Goal: Check status: Check status

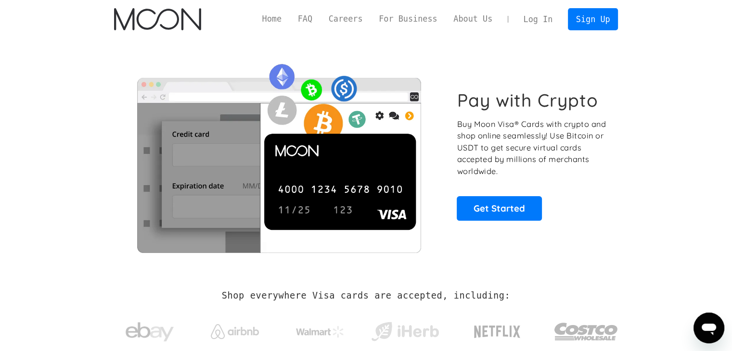
click at [543, 22] on link "Log In" at bounding box center [537, 19] width 45 height 21
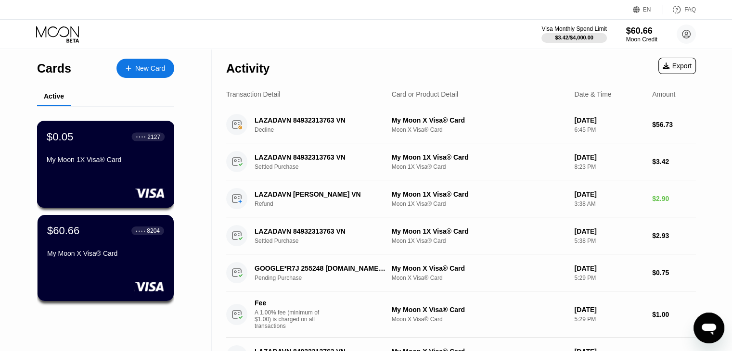
click at [142, 185] on div "$0.05 ● ● ● ● 2127 My Moon 1X Visa® Card" at bounding box center [106, 164] width 138 height 87
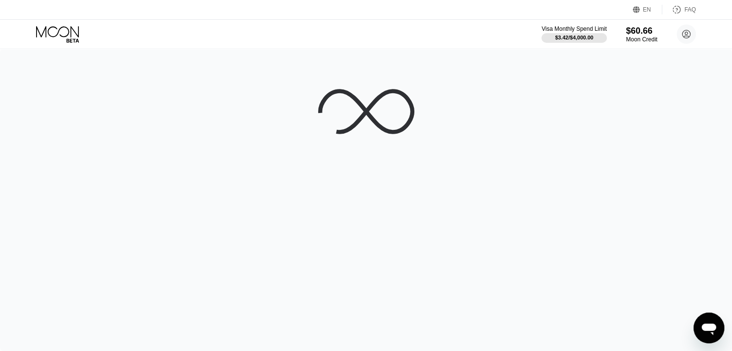
click at [76, 38] on icon at bounding box center [58, 34] width 45 height 17
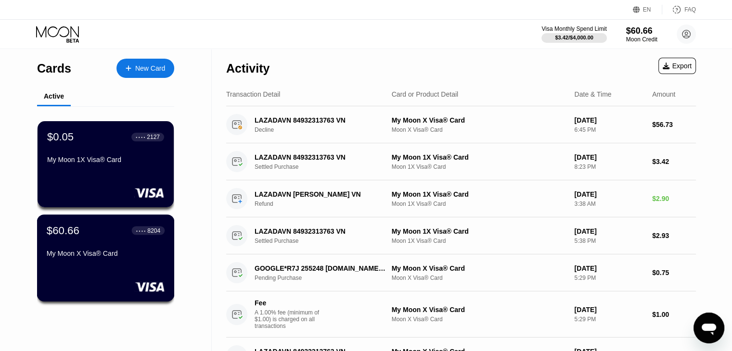
click at [98, 256] on div "My Moon X Visa® Card" at bounding box center [106, 254] width 118 height 8
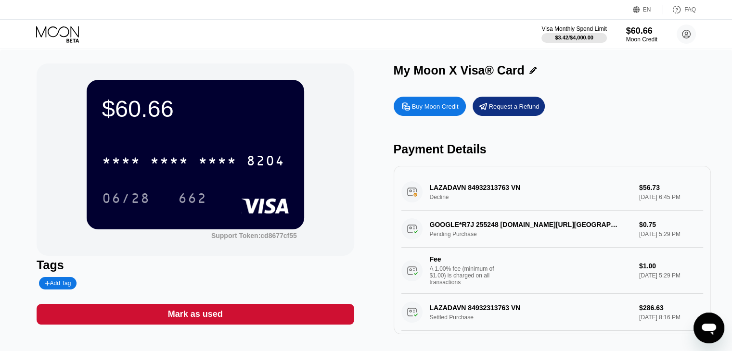
click at [167, 181] on div "* * * * * * * * * * * * 8204 06/28 662" at bounding box center [195, 169] width 187 height 57
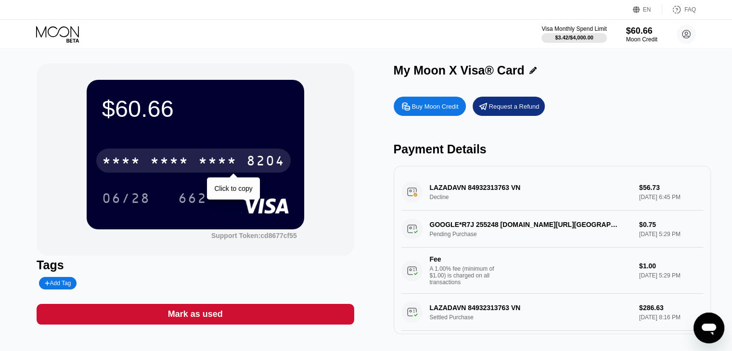
click at [197, 166] on div "* * * * * * * * * * * * 8204" at bounding box center [193, 161] width 194 height 24
click at [133, 162] on div "4513" at bounding box center [121, 161] width 38 height 15
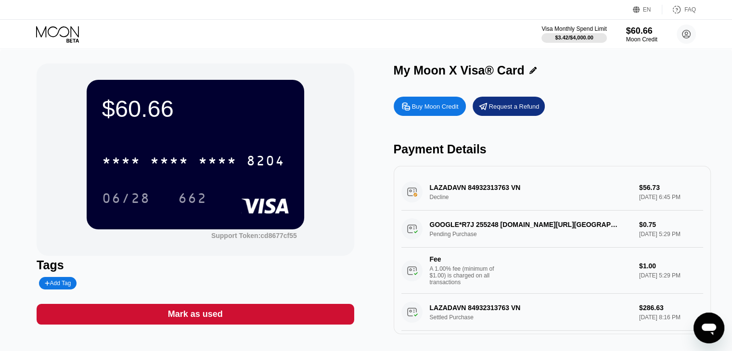
click at [104, 197] on div "06/28" at bounding box center [126, 199] width 48 height 15
drag, startPoint x: 0, startPoint y: 184, endPoint x: 54, endPoint y: 173, distance: 55.5
click at [0, 183] on div "$60.66 * * * * * * * * * * * * 8204 06/28 662 Support Token: cd8677cf55 Tags Ad…" at bounding box center [366, 203] width 732 height 309
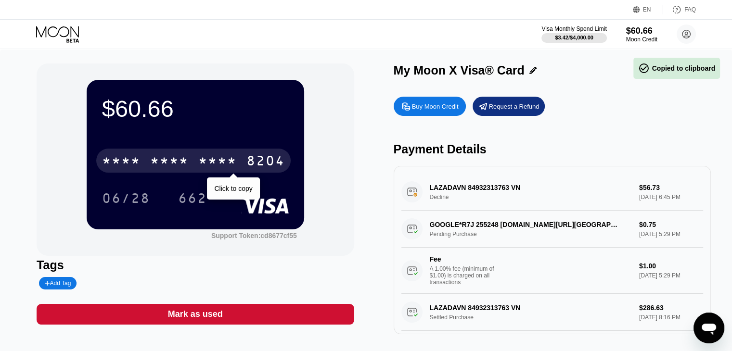
click at [269, 160] on div "8204" at bounding box center [265, 161] width 38 height 15
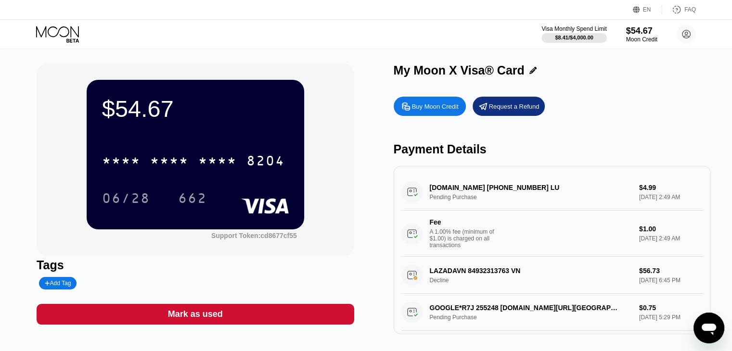
click at [63, 177] on div "$54.67 * * * * * * * * * * * * 8204 06/28 662 Support Token: cd8677cf55" at bounding box center [195, 160] width 317 height 192
